Goal: Task Accomplishment & Management: Use online tool/utility

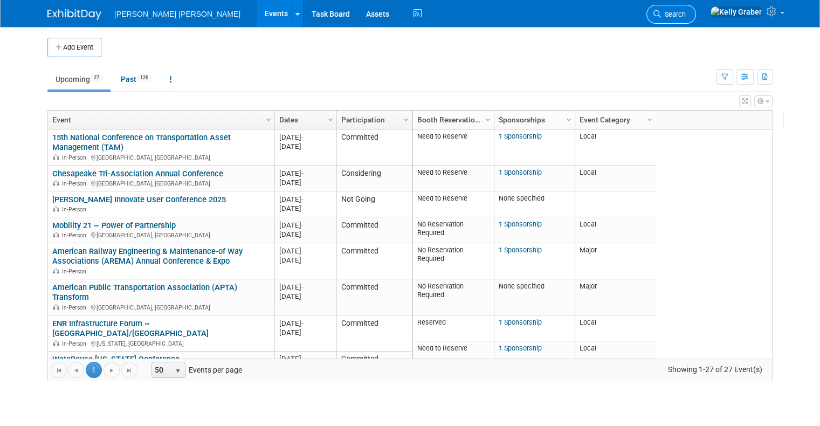
click at [696, 18] on link "Search" at bounding box center [671, 14] width 50 height 19
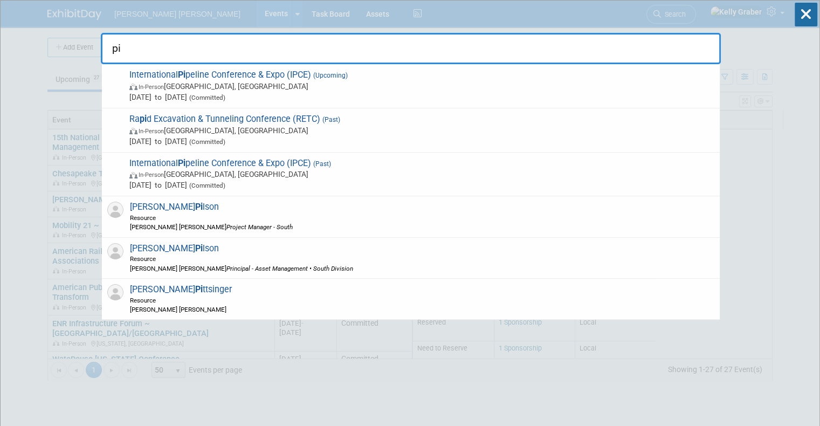
type input "p"
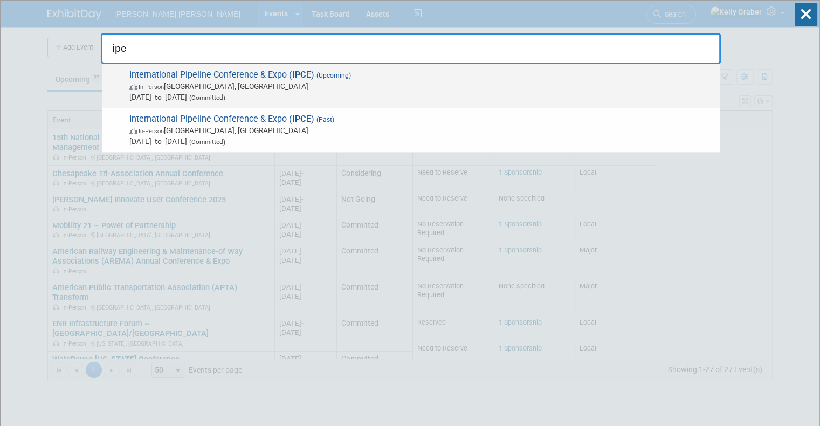
type input "ipc"
click at [211, 77] on span "International Pipeline Conference & Expo ( IPC E) (Upcoming) In-Person [GEOGRAP…" at bounding box center [420, 86] width 588 height 33
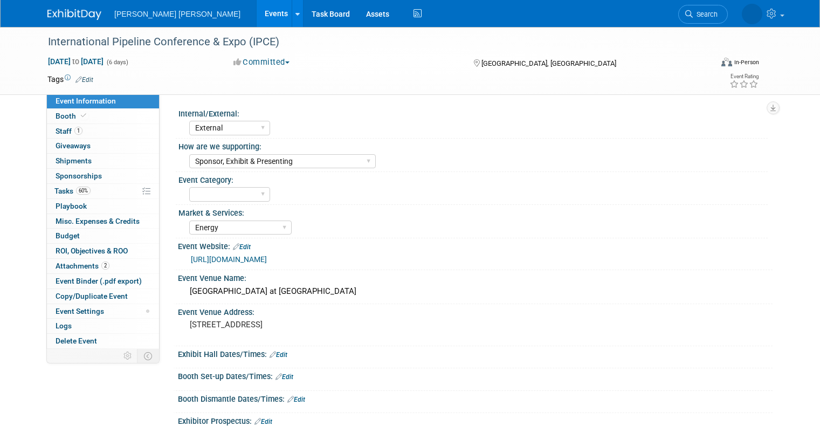
select select "External"
select select "Sponsor, Exhibit & Presenting"
select select "Energy"
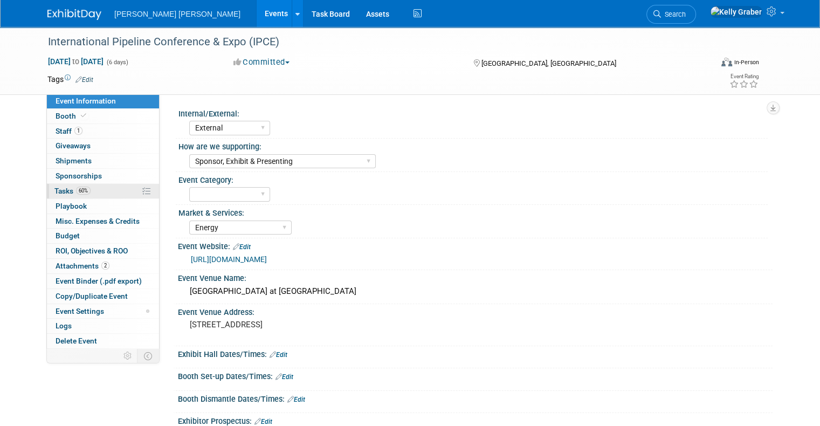
click at [64, 188] on span "Tasks 60%" at bounding box center [72, 191] width 36 height 9
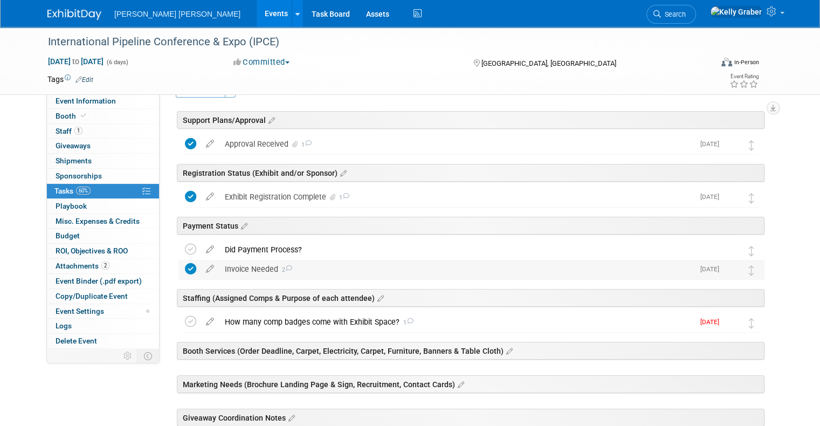
scroll to position [54, 0]
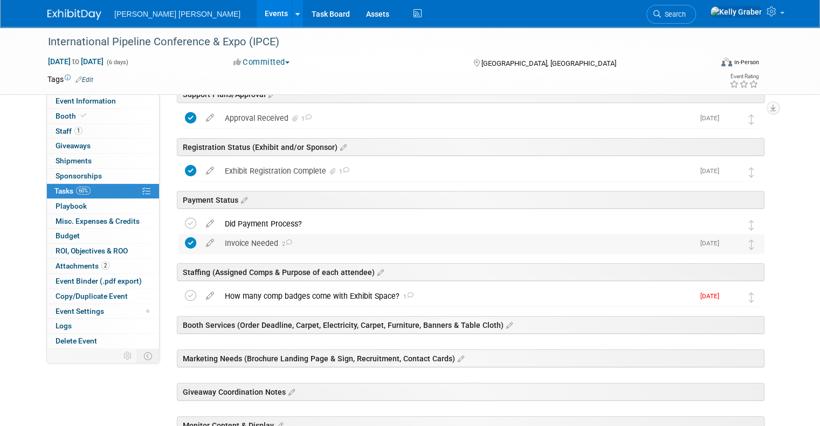
click at [252, 240] on div "Invoice Needed 2" at bounding box center [456, 243] width 474 height 18
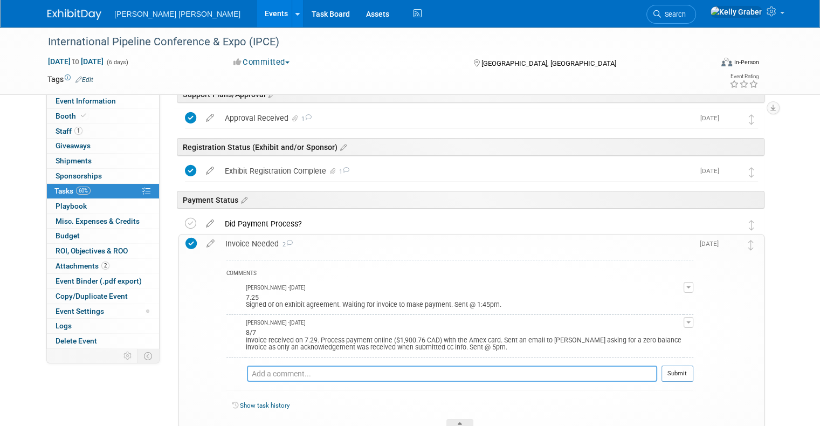
click at [395, 369] on textarea at bounding box center [452, 374] width 410 height 16
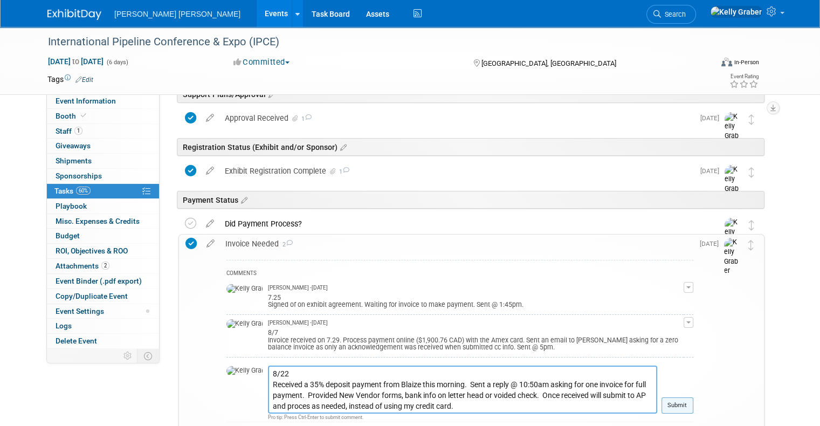
type textarea "8/22 Received a 35% deposit payment from Blaize this morning. Sent a reply @ 10…"
click at [687, 407] on button "Submit" at bounding box center [678, 405] width 32 height 16
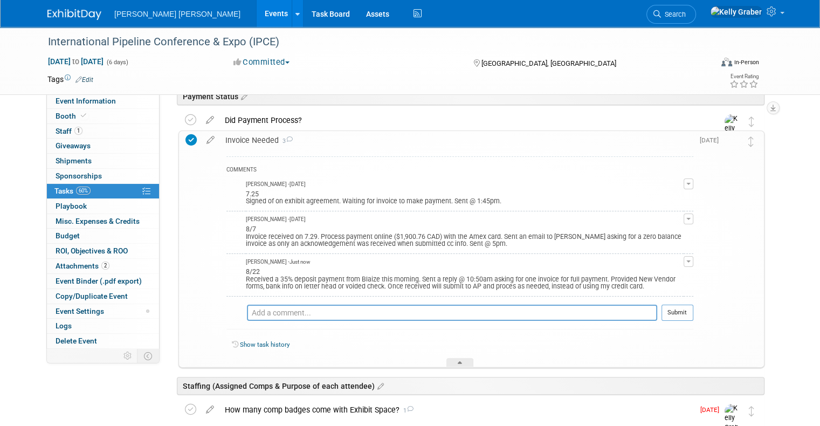
scroll to position [162, 0]
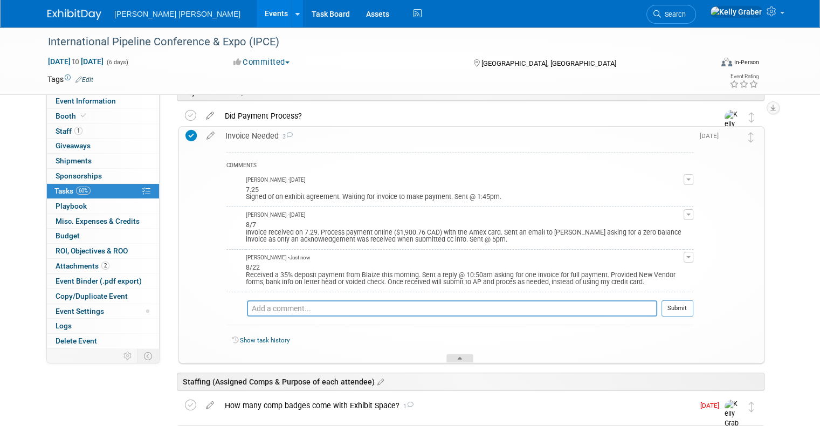
click at [456, 355] on div at bounding box center [459, 358] width 27 height 9
